Goal: Task Accomplishment & Management: Manage account settings

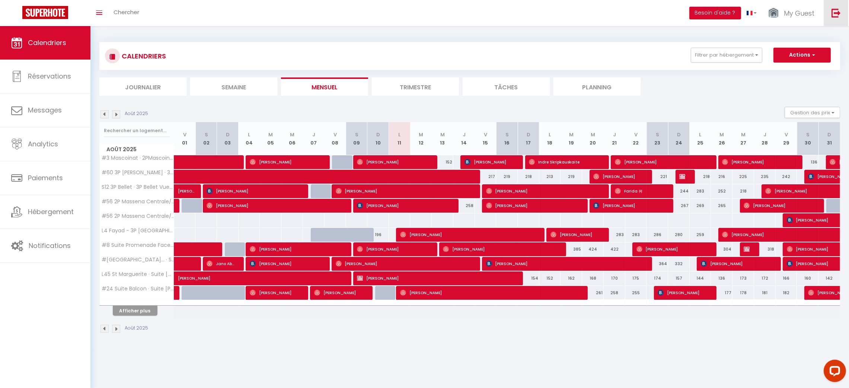
click at [836, 19] on link at bounding box center [836, 13] width 25 height 26
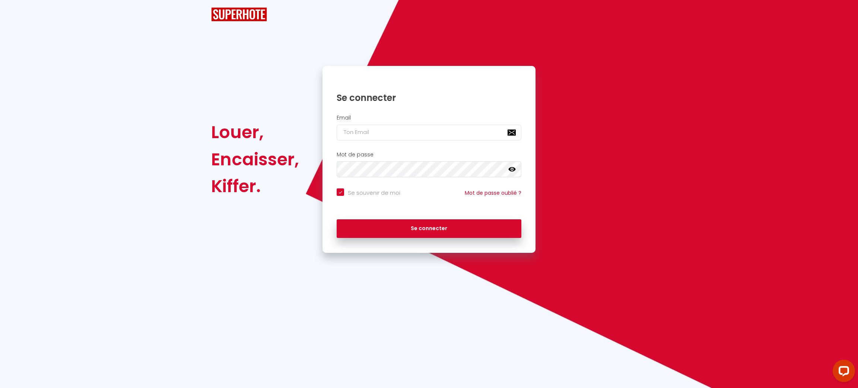
checkbox input "true"
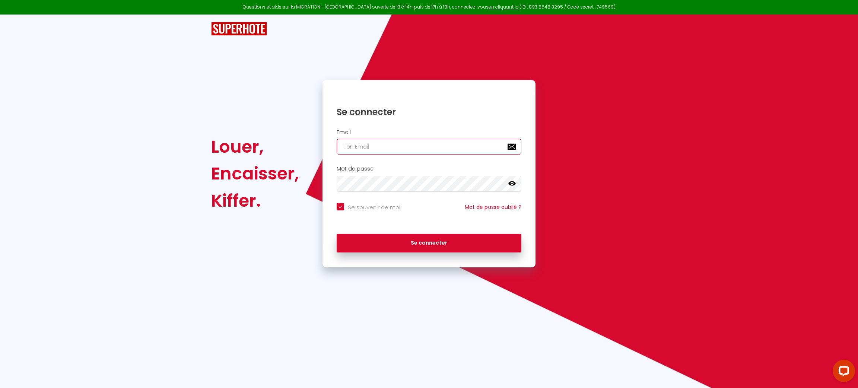
type input "[PERSON_NAME][EMAIL_ADDRESS][DOMAIN_NAME]"
checkbox input "true"
click at [426, 149] on input "[PERSON_NAME][EMAIL_ADDRESS][DOMAIN_NAME]" at bounding box center [429, 147] width 185 height 16
paste input "[EMAIL_ADDRESS]"
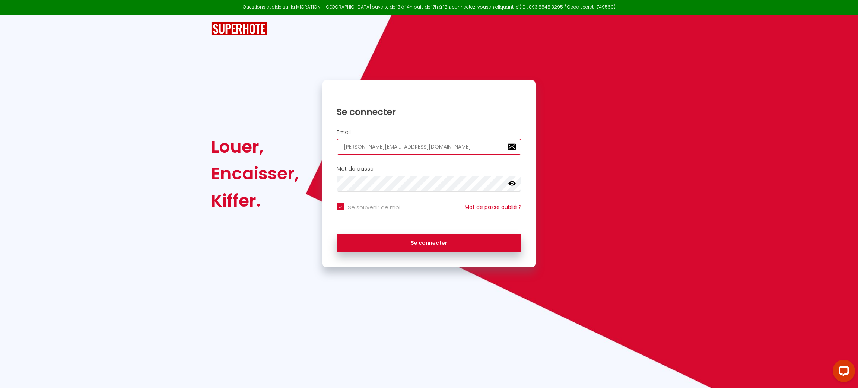
type input "[EMAIL_ADDRESS][DOMAIN_NAME]"
checkbox input "true"
click at [426, 149] on input "[EMAIL_ADDRESS][DOMAIN_NAME]" at bounding box center [429, 147] width 185 height 16
type input "[EMAIL_ADDRESS][DOMAIN_NAME]"
click at [337, 234] on button "Se connecter" at bounding box center [429, 243] width 185 height 19
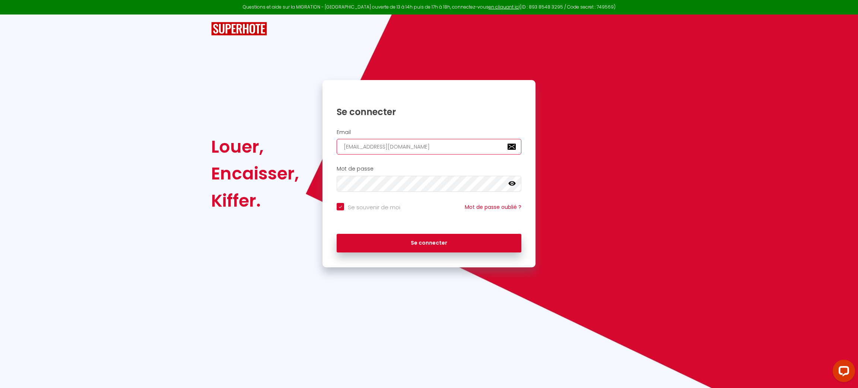
checkbox input "true"
